Goal: Task Accomplishment & Management: Manage account settings

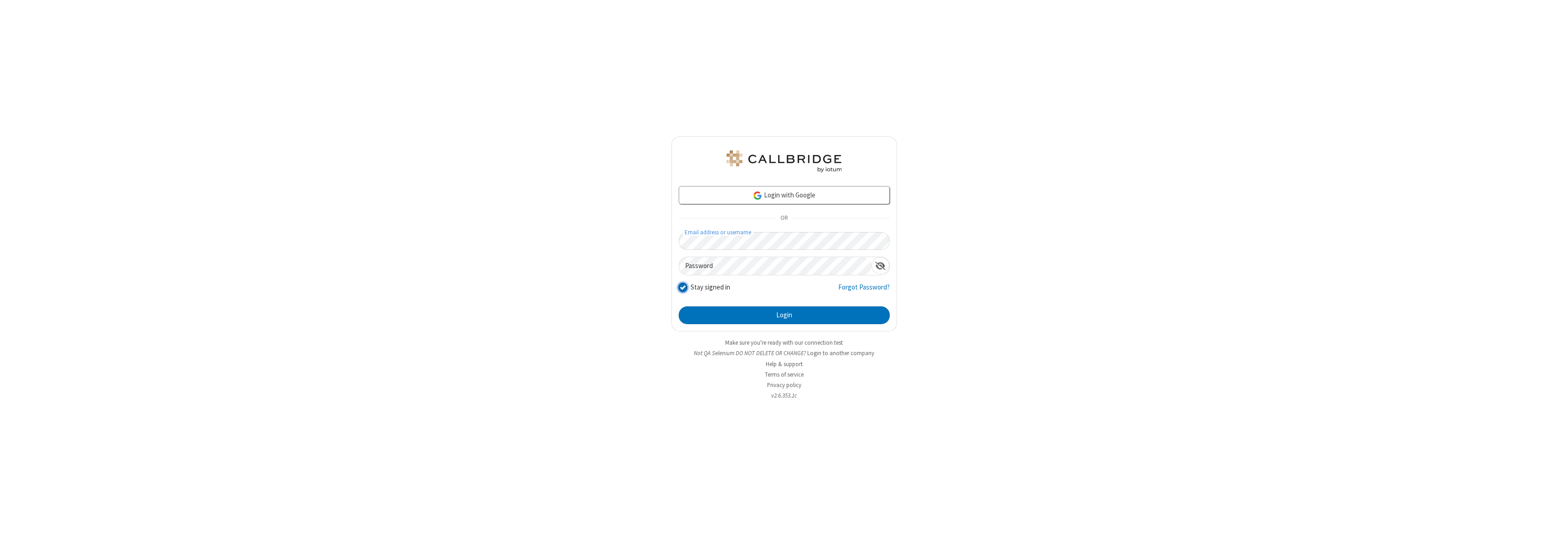
click at [682, 287] on input "Stay signed in" at bounding box center [683, 287] width 9 height 10
checkbox input "false"
click at [784, 315] on button "Login" at bounding box center [784, 315] width 211 height 18
click at [682, 287] on input "Stay signed in" at bounding box center [683, 287] width 9 height 10
checkbox input "false"
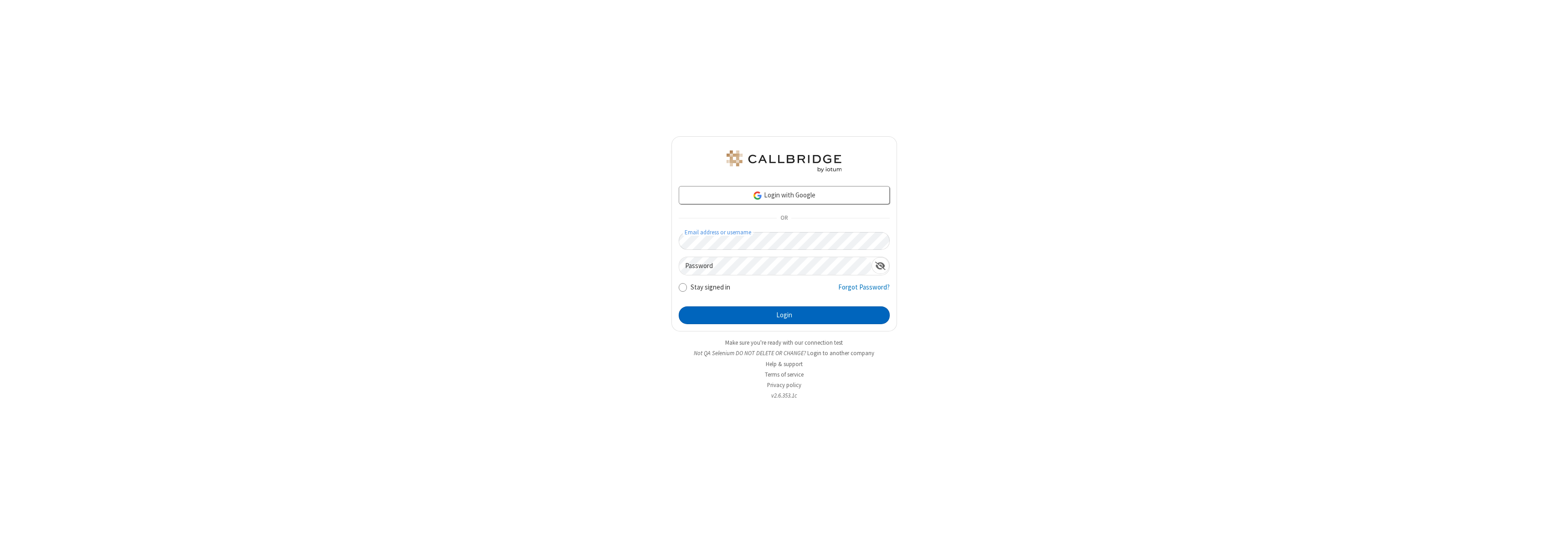
click at [784, 315] on button "Login" at bounding box center [784, 315] width 211 height 18
